Goal: Information Seeking & Learning: Learn about a topic

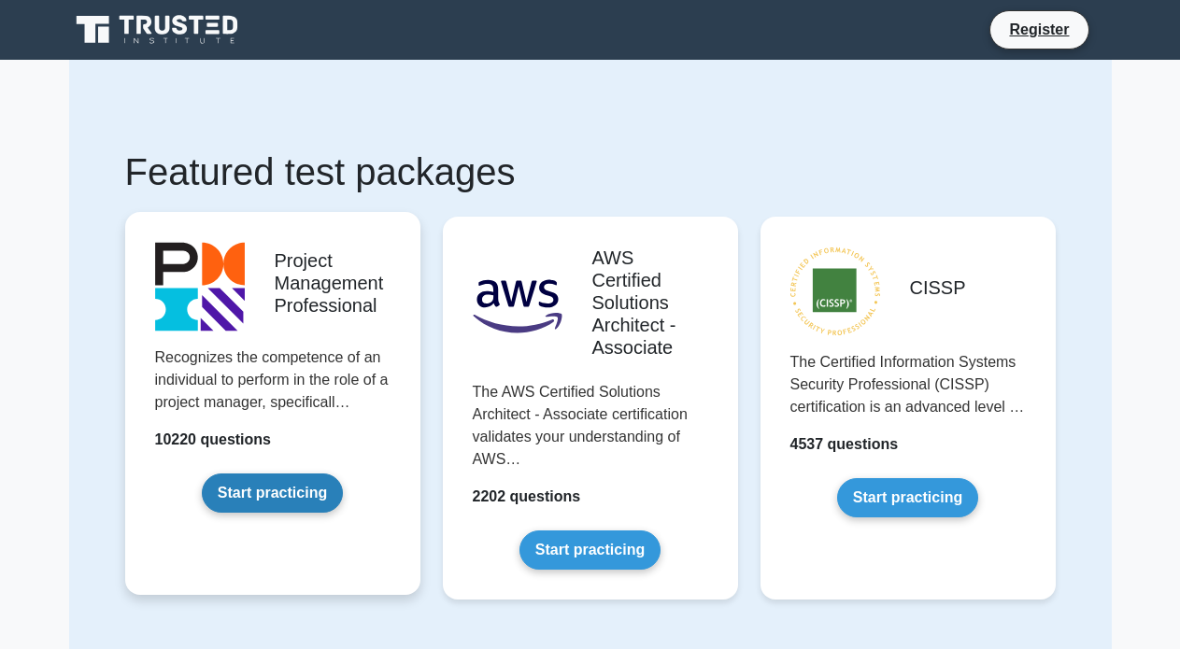
click at [235, 490] on link "Start practicing" at bounding box center [272, 493] width 141 height 39
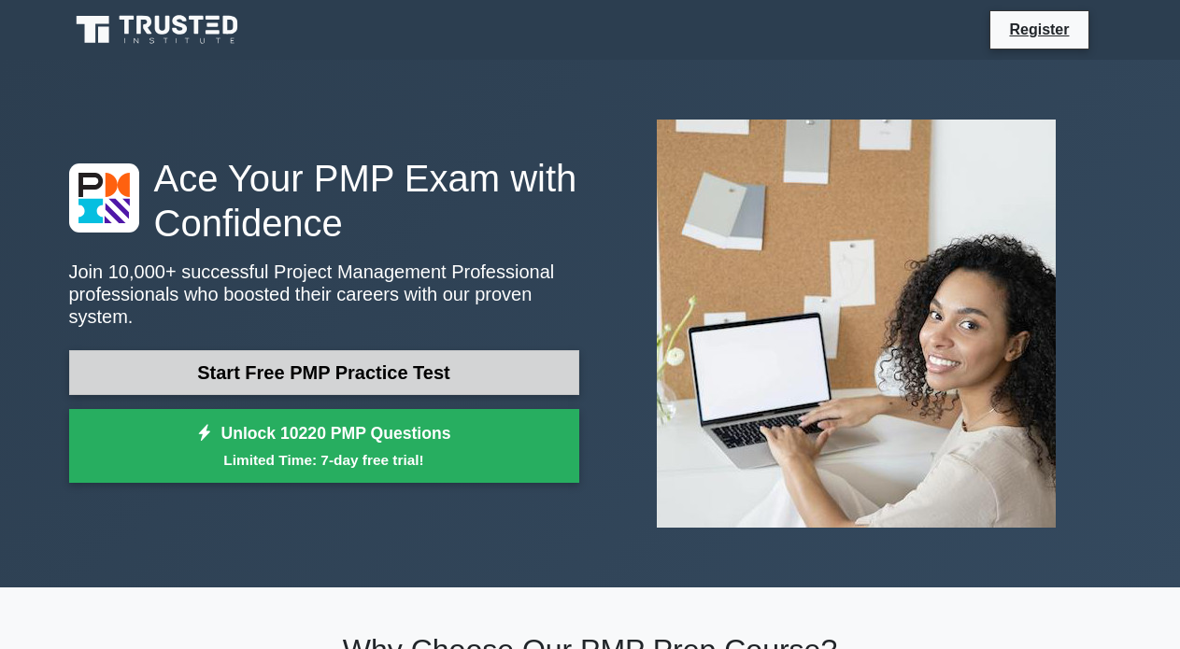
click at [282, 363] on link "Start Free PMP Practice Test" at bounding box center [324, 372] width 510 height 45
